Goal: Contribute content: Contribute content

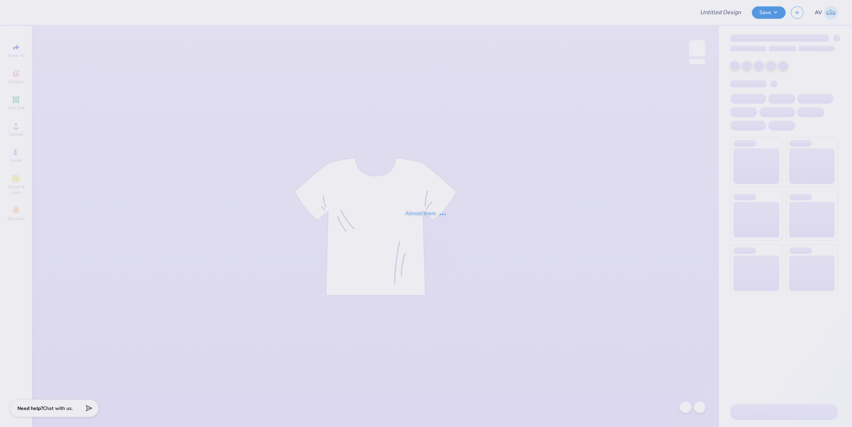
type input "PRSO 2025 Merch mock. 3"
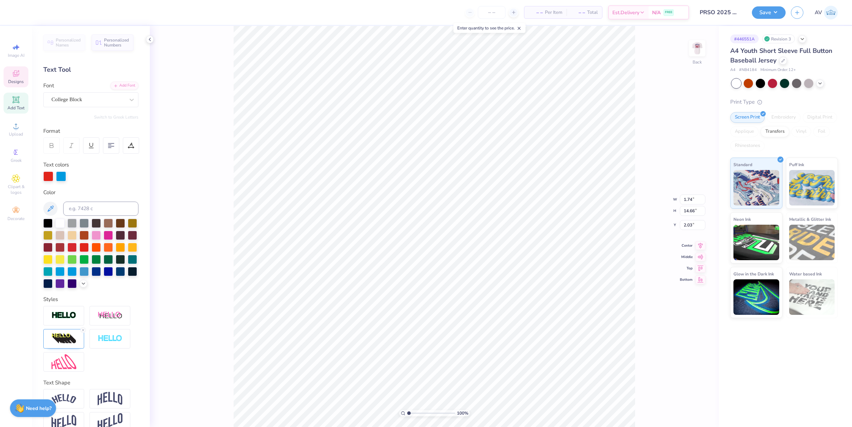
scroll to position [7, 1]
type input "4.08"
type input "0.86"
type input "3.00"
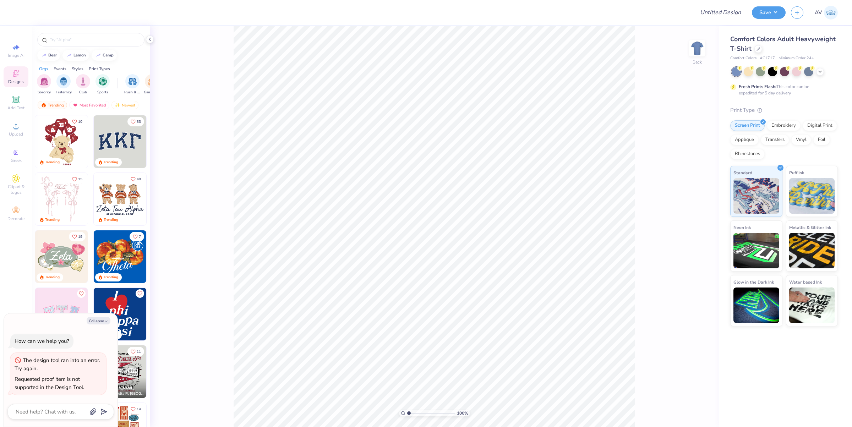
type textarea "x"
